Goal: Information Seeking & Learning: Learn about a topic

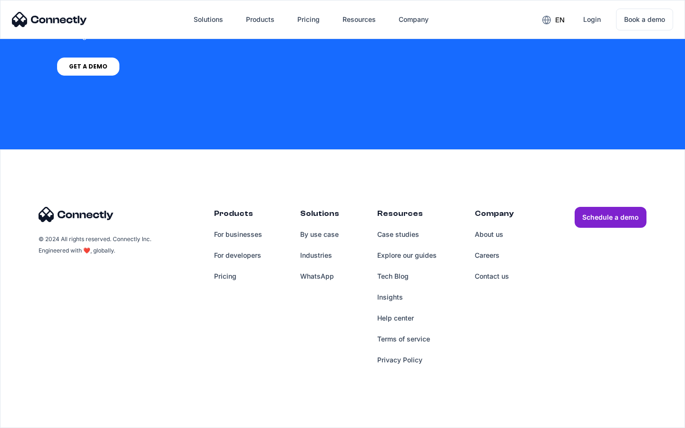
scroll to position [721, 0]
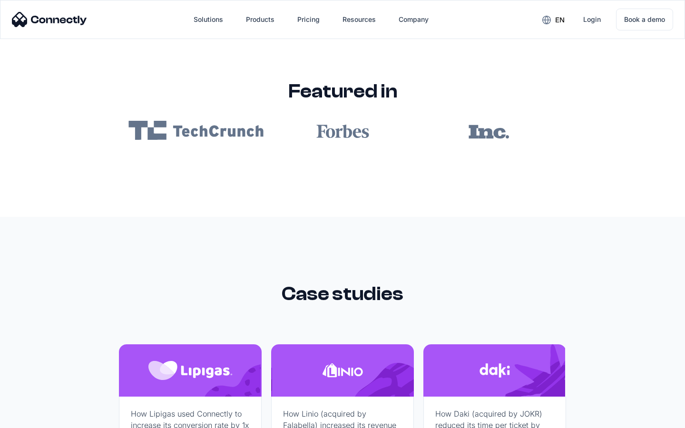
scroll to position [5693, 0]
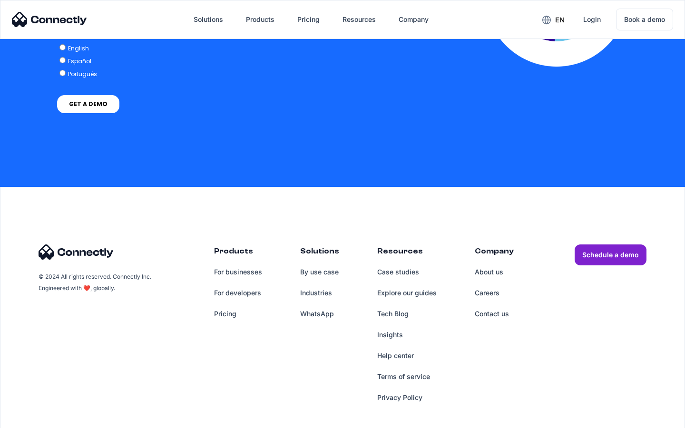
scroll to position [2087, 0]
